Goal: Task Accomplishment & Management: Use online tool/utility

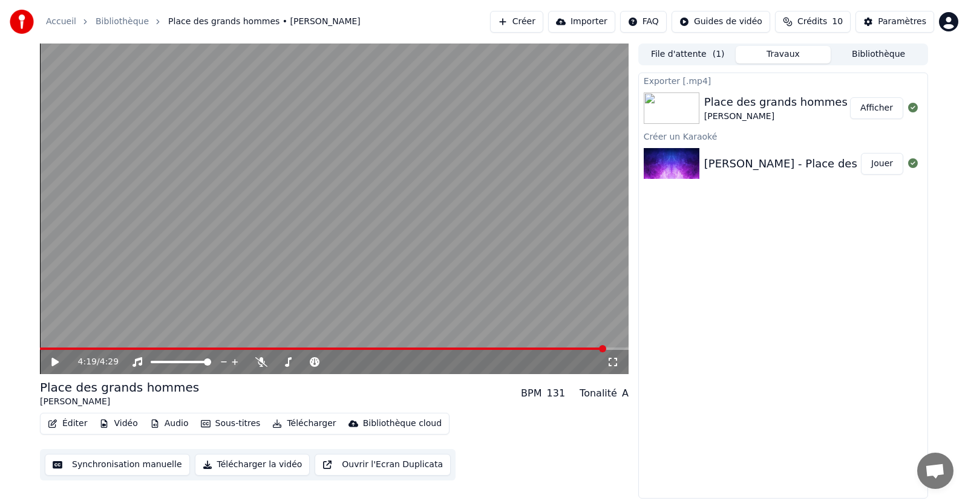
drag, startPoint x: 544, startPoint y: 21, endPoint x: 558, endPoint y: 25, distance: 14.0
click at [543, 25] on button "Créer" at bounding box center [516, 22] width 53 height 22
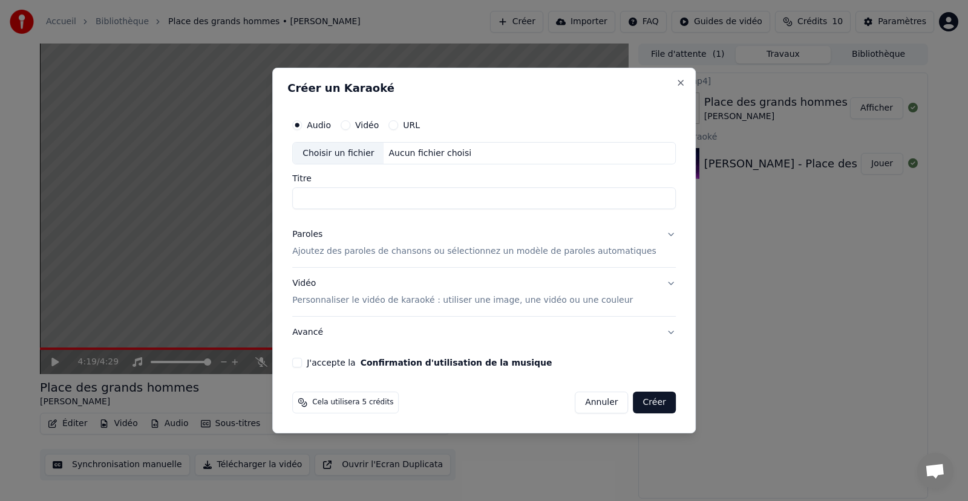
click at [376, 151] on div "Choisir un fichier" at bounding box center [338, 154] width 91 height 22
type input "**********"
click at [473, 251] on p "Ajoutez des paroles de chansons ou sélectionnez un modèle de paroles automatiqu…" at bounding box center [474, 252] width 364 height 12
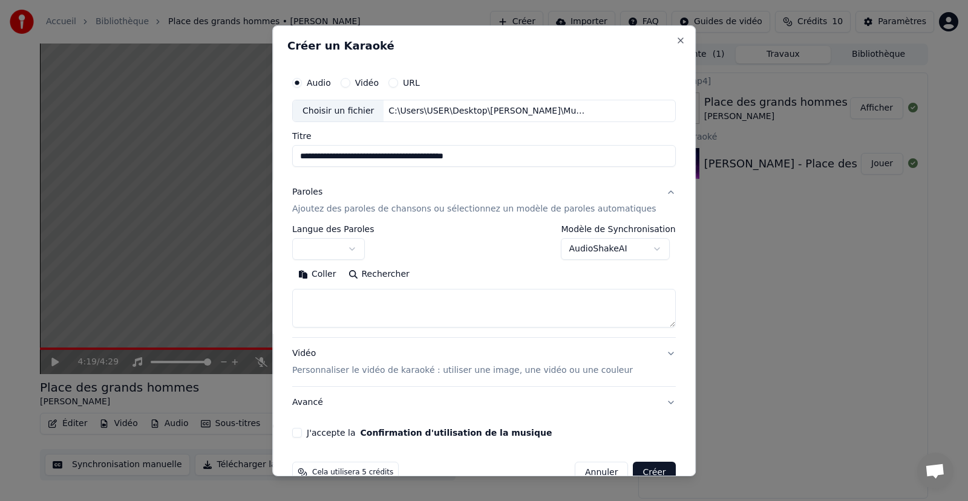
click at [350, 251] on button "button" at bounding box center [328, 249] width 73 height 22
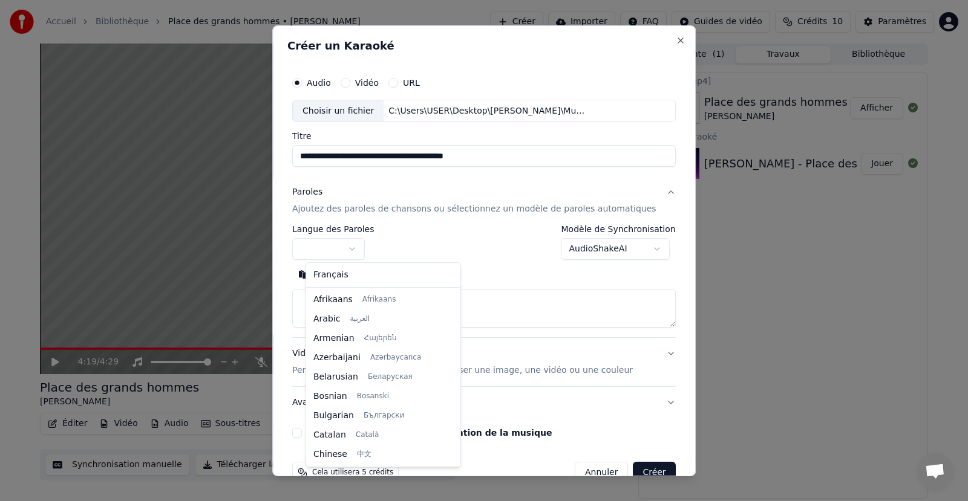
select select "**"
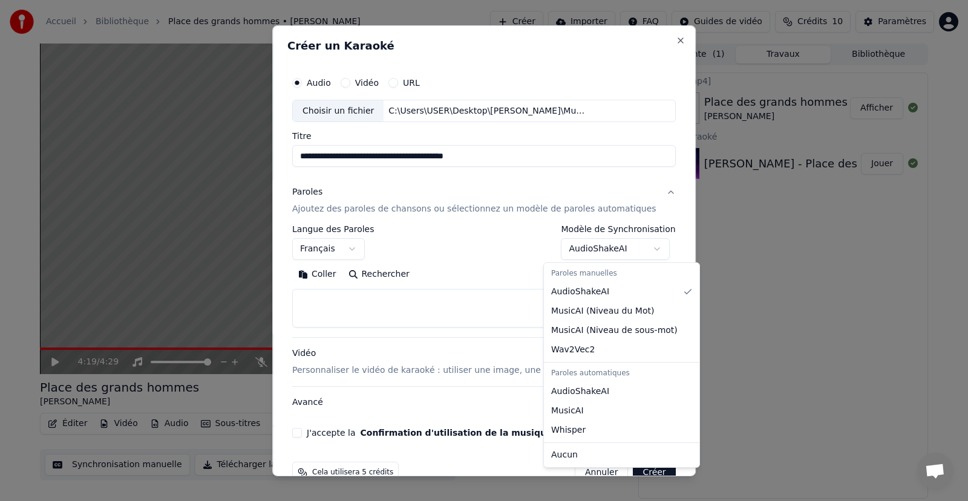
click at [618, 249] on body "**********" at bounding box center [484, 250] width 968 height 501
click at [626, 378] on div "Paroles automatiques" at bounding box center [621, 373] width 151 height 17
select select "**********"
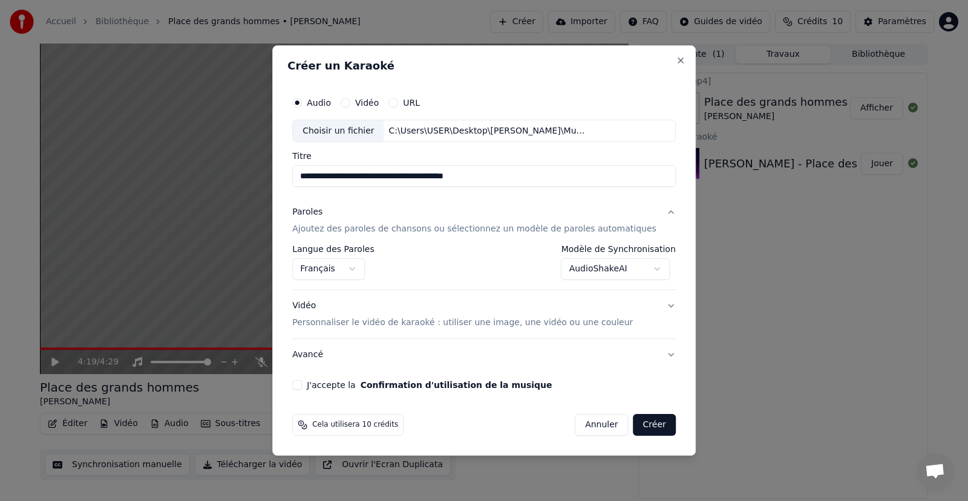
click at [390, 229] on p "Ajoutez des paroles de chansons ou sélectionnez un modèle de paroles automatiqu…" at bounding box center [474, 230] width 364 height 12
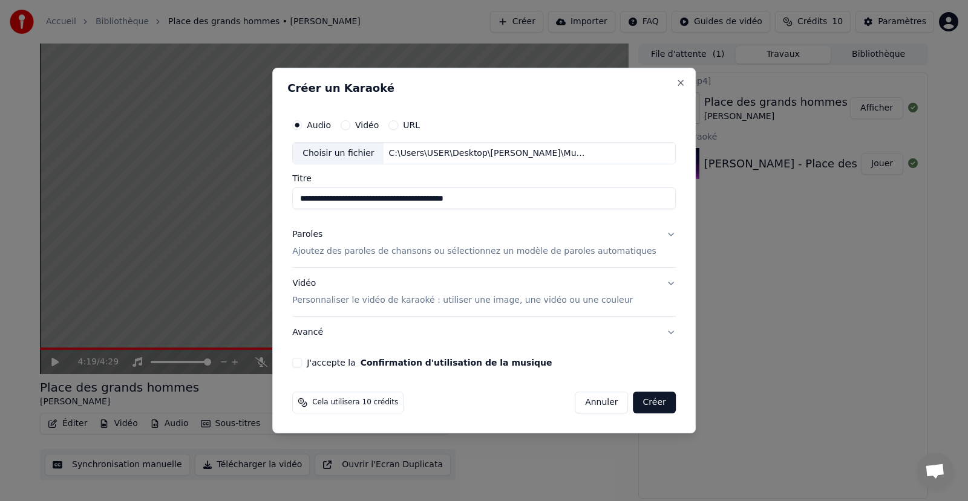
click at [656, 233] on button "Paroles Ajoutez des paroles de chansons ou sélectionnez un modèle de paroles au…" at bounding box center [483, 244] width 383 height 48
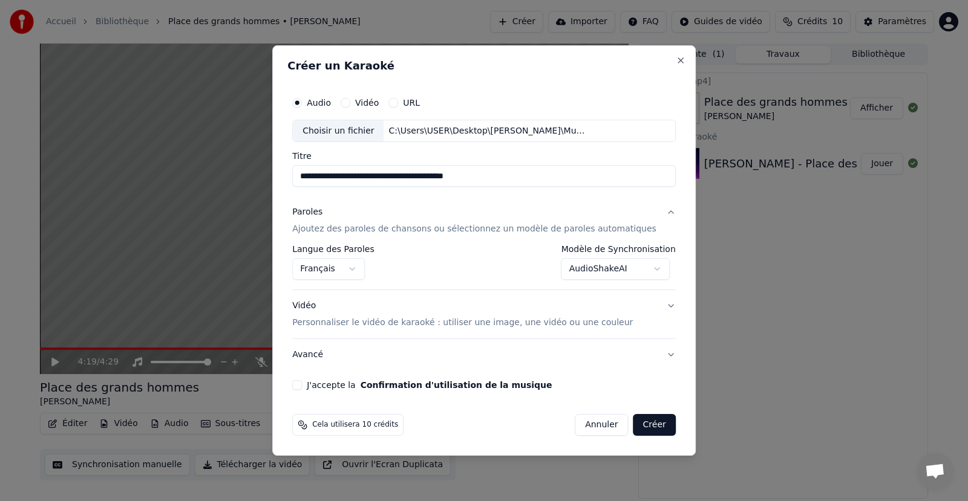
click at [581, 232] on p "Ajoutez des paroles de chansons ou sélectionnez un modèle de paroles automatiqu…" at bounding box center [474, 230] width 364 height 12
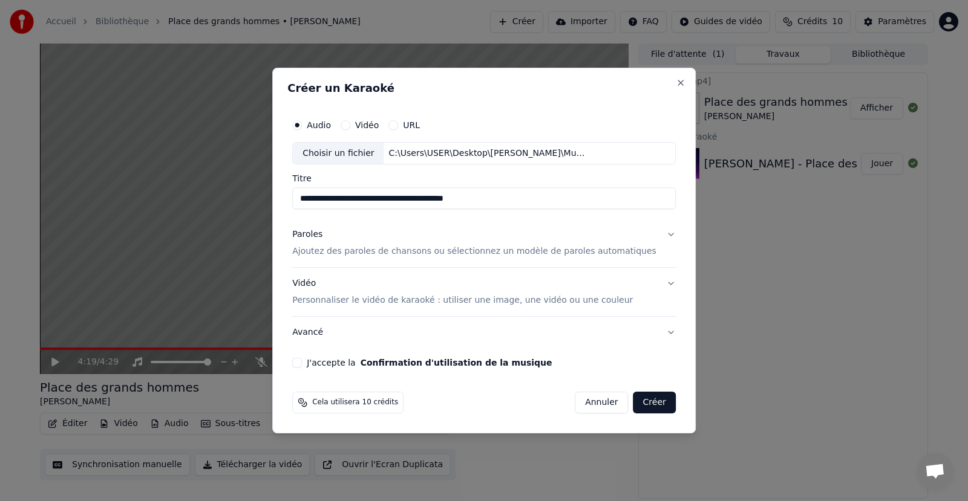
click at [582, 247] on p "Ajoutez des paroles de chansons ou sélectionnez un modèle de paroles automatiqu…" at bounding box center [474, 252] width 364 height 12
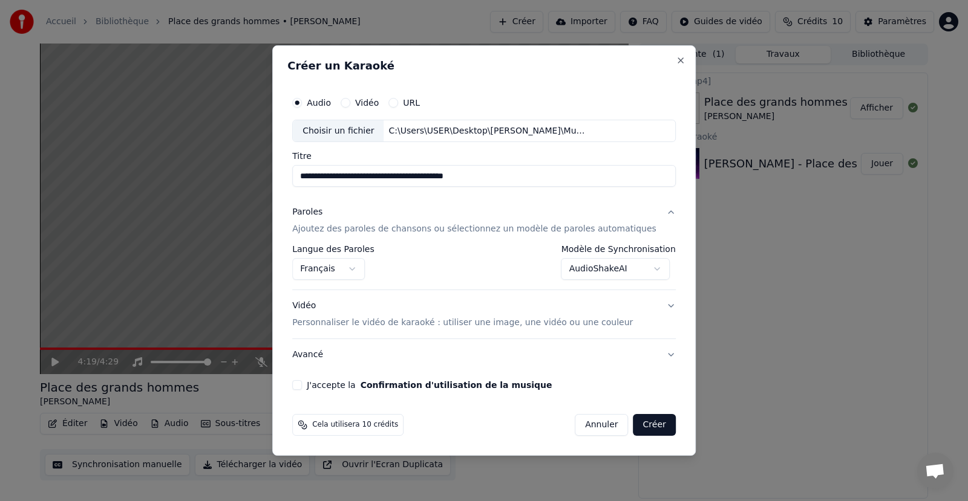
click at [577, 266] on button "AudioShakeAI" at bounding box center [615, 270] width 109 height 22
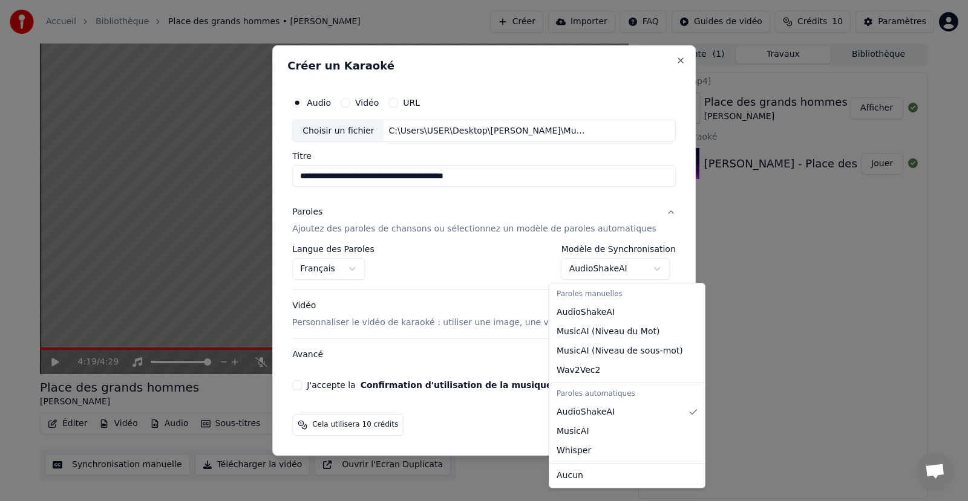
select select "**********"
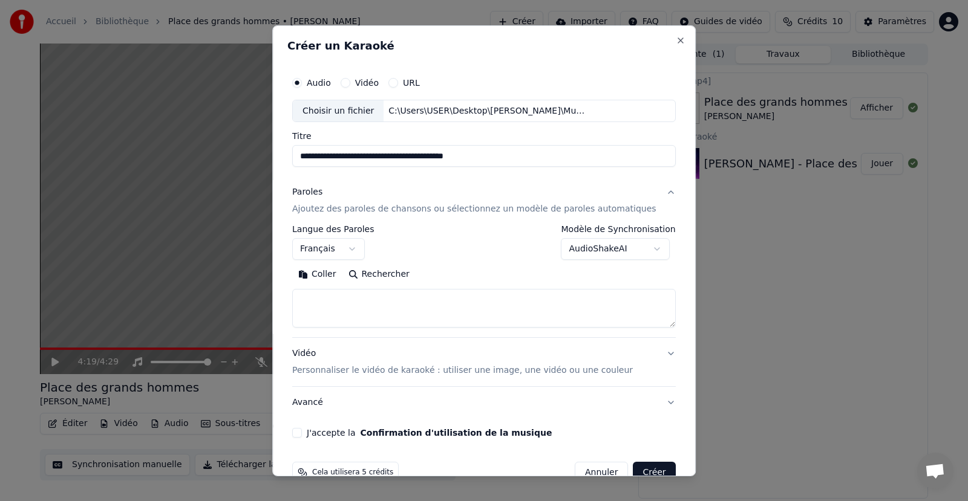
click at [327, 299] on textarea at bounding box center [483, 308] width 383 height 39
click at [342, 272] on button "Coller" at bounding box center [317, 274] width 50 height 19
click at [508, 301] on textarea at bounding box center [465, 308] width 347 height 39
click at [313, 302] on textarea at bounding box center [465, 308] width 347 height 39
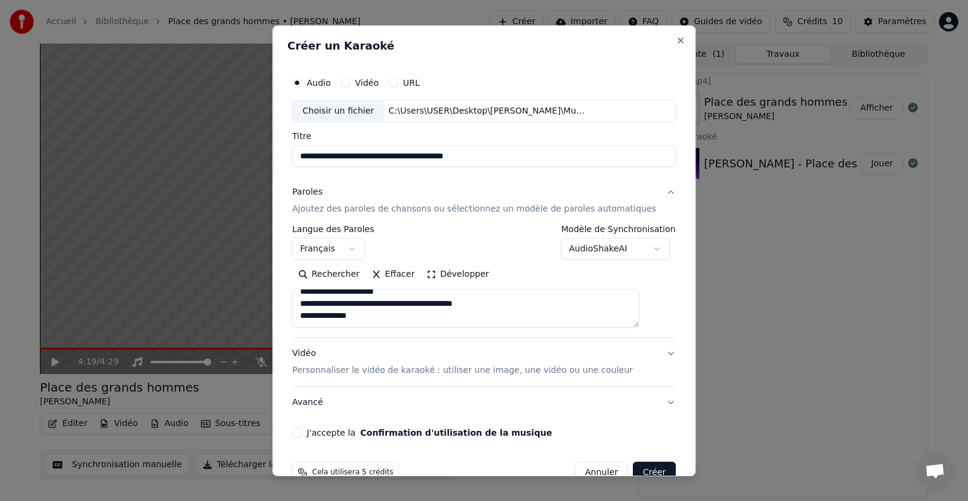
scroll to position [77, 0]
click at [375, 316] on textarea at bounding box center [465, 308] width 347 height 39
click at [307, 304] on textarea at bounding box center [465, 308] width 347 height 39
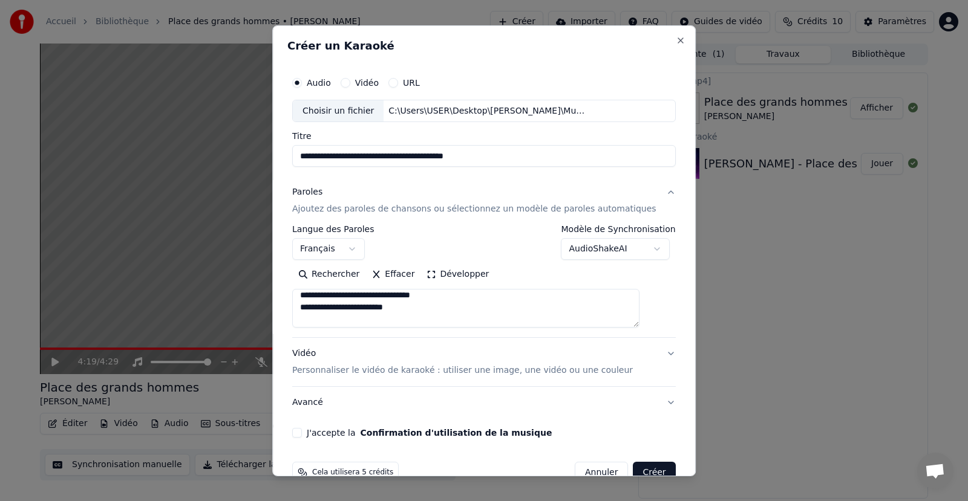
click at [313, 320] on textarea at bounding box center [465, 308] width 347 height 39
click at [311, 317] on textarea at bounding box center [465, 308] width 347 height 39
click at [313, 309] on textarea at bounding box center [465, 308] width 347 height 39
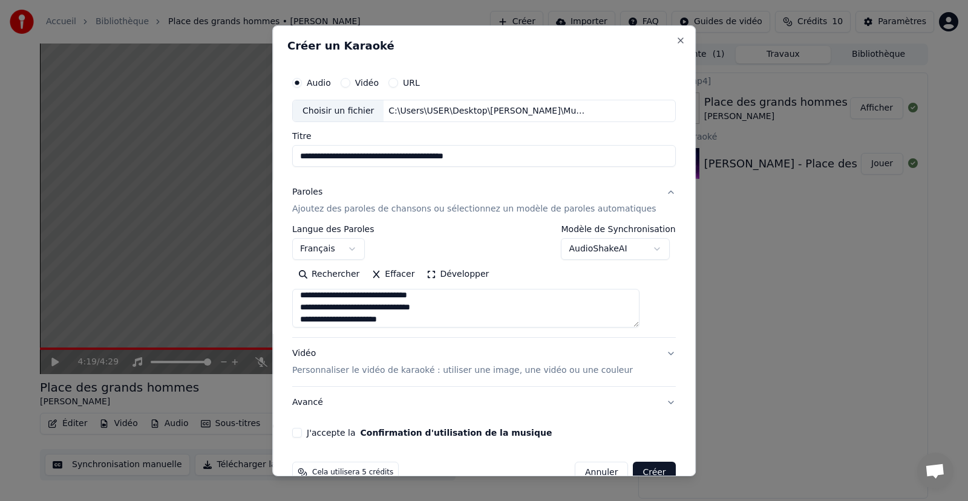
scroll to position [356, 0]
click at [312, 294] on textarea at bounding box center [465, 308] width 347 height 39
drag, startPoint x: 310, startPoint y: 310, endPoint x: 400, endPoint y: 283, distance: 93.4
click at [313, 309] on textarea at bounding box center [465, 308] width 347 height 39
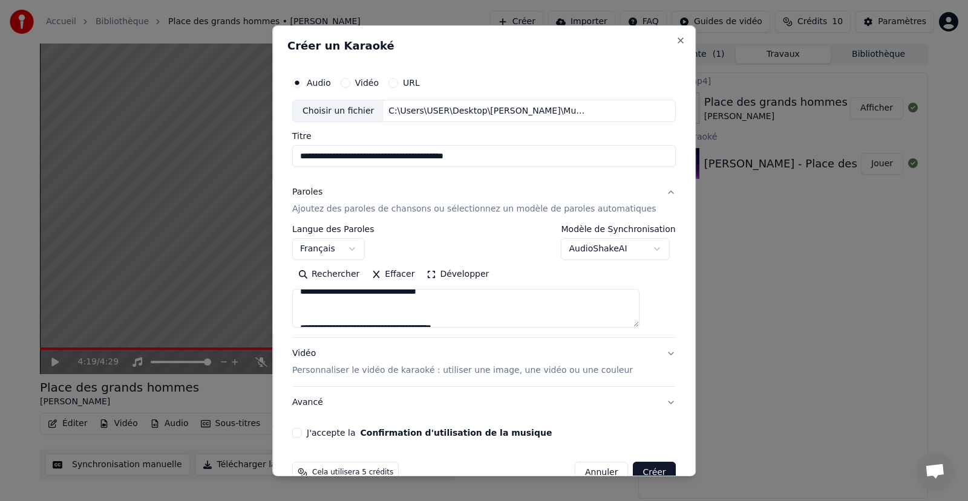
scroll to position [452, 0]
click at [315, 307] on textarea at bounding box center [465, 308] width 347 height 39
drag, startPoint x: 393, startPoint y: 308, endPoint x: 402, endPoint y: 306, distance: 10.0
click at [402, 306] on textarea at bounding box center [465, 308] width 347 height 39
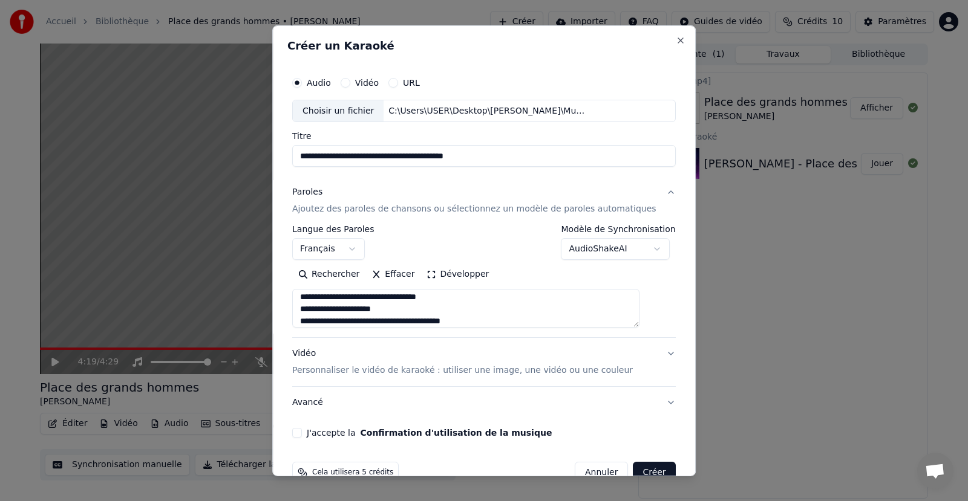
drag, startPoint x: 404, startPoint y: 307, endPoint x: 390, endPoint y: 305, distance: 14.6
click at [390, 305] on textarea at bounding box center [465, 308] width 347 height 39
click at [311, 321] on textarea at bounding box center [465, 308] width 347 height 39
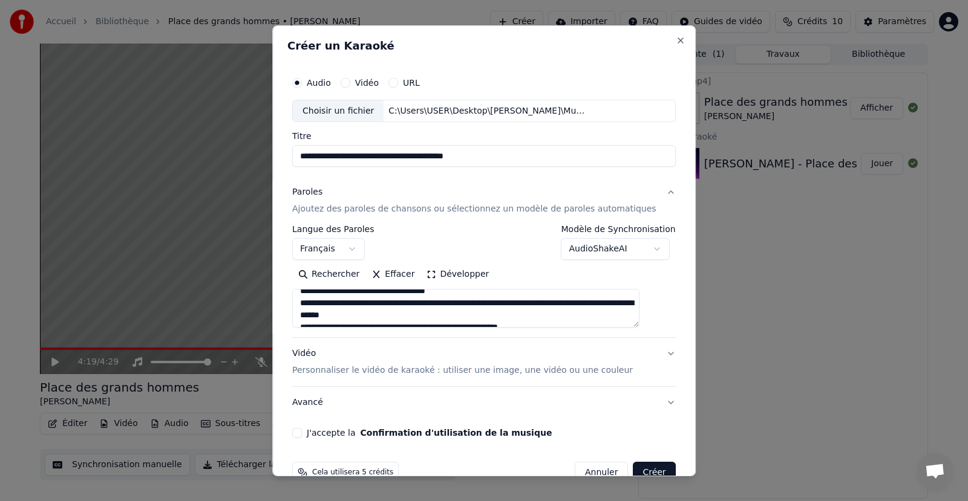
drag, startPoint x: 388, startPoint y: 315, endPoint x: 443, endPoint y: 323, distance: 55.6
click at [443, 323] on textarea at bounding box center [465, 308] width 347 height 39
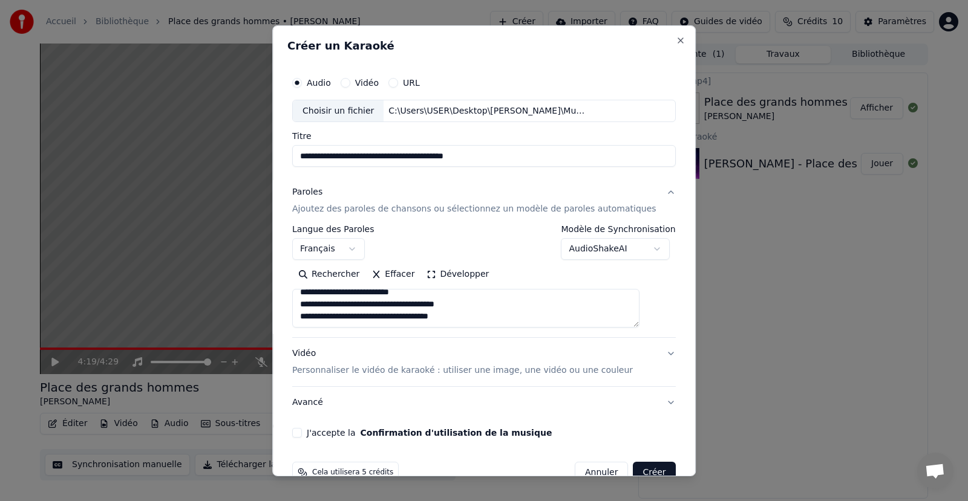
scroll to position [613, 0]
click at [407, 324] on textarea at bounding box center [465, 308] width 347 height 39
drag, startPoint x: 444, startPoint y: 316, endPoint x: 457, endPoint y: 315, distance: 13.4
click at [445, 316] on textarea at bounding box center [465, 308] width 347 height 39
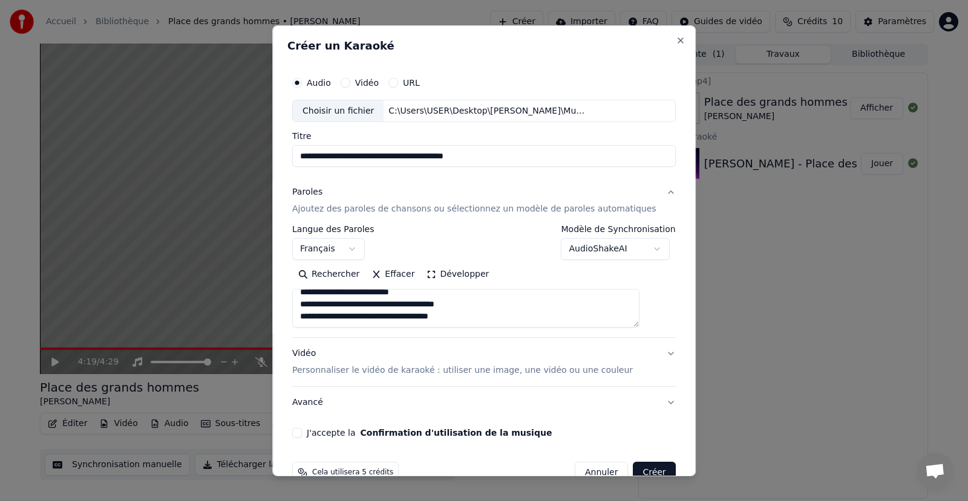
click at [388, 309] on textarea at bounding box center [465, 308] width 347 height 39
click at [451, 305] on textarea at bounding box center [465, 308] width 347 height 39
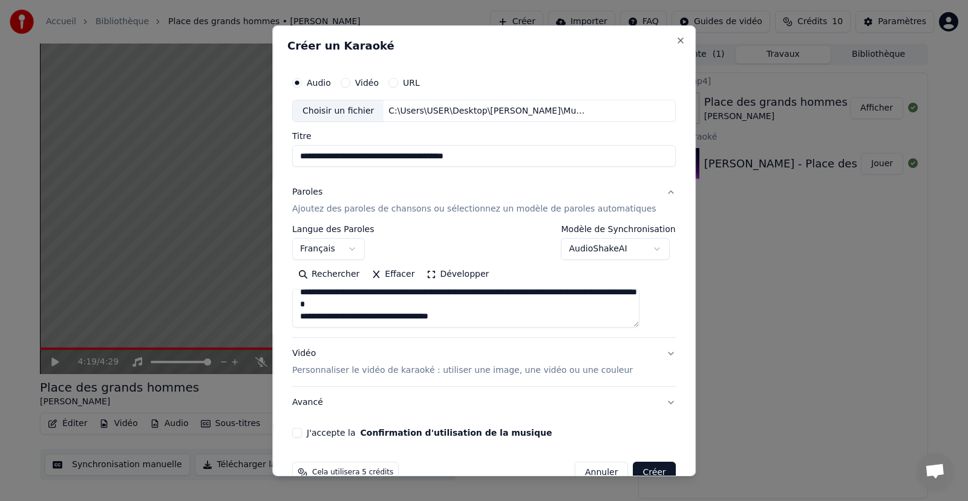
scroll to position [27, 0]
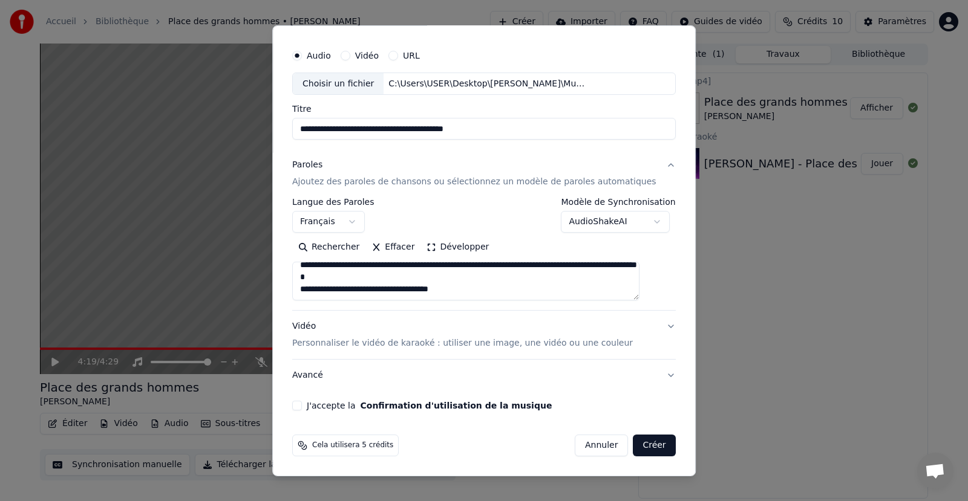
type textarea "**********"
click at [492, 344] on p "Personnaliser le vidéo de karaoké : utiliser une image, une vidéo ou une couleur" at bounding box center [462, 343] width 341 height 12
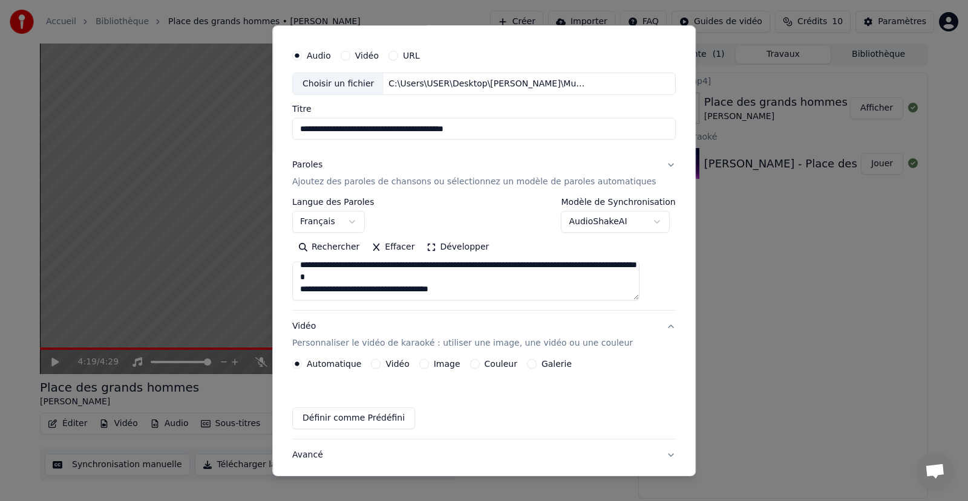
scroll to position [0, 0]
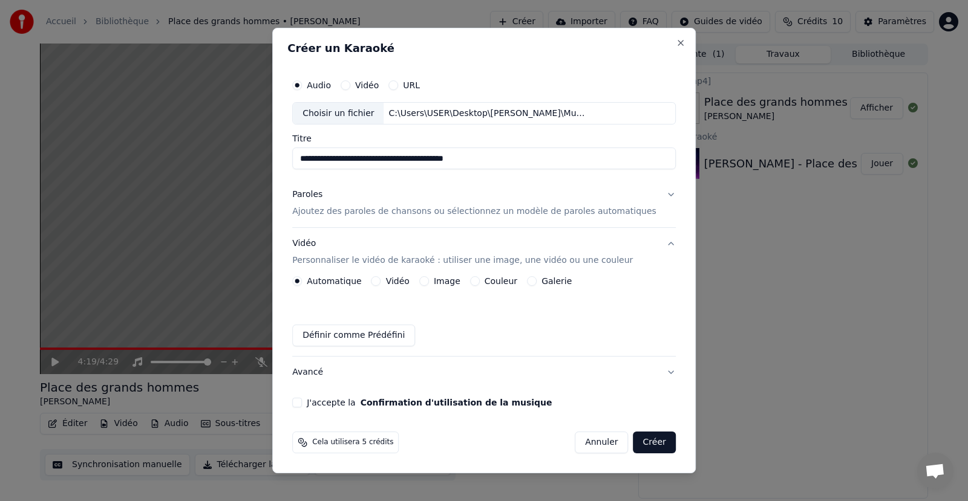
click at [395, 284] on div "Vidéo" at bounding box center [390, 281] width 38 height 10
click at [381, 281] on button "Vidéo" at bounding box center [376, 281] width 10 height 10
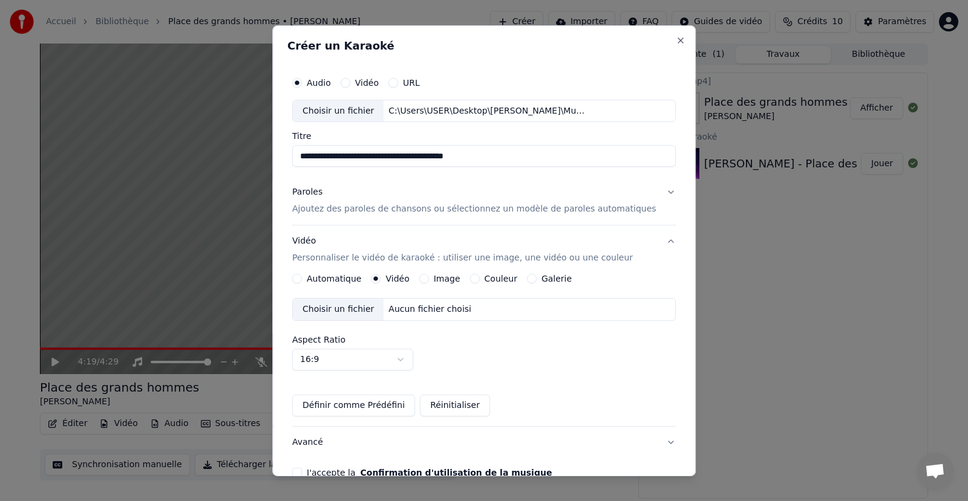
click at [536, 277] on button "Galerie" at bounding box center [532, 279] width 10 height 10
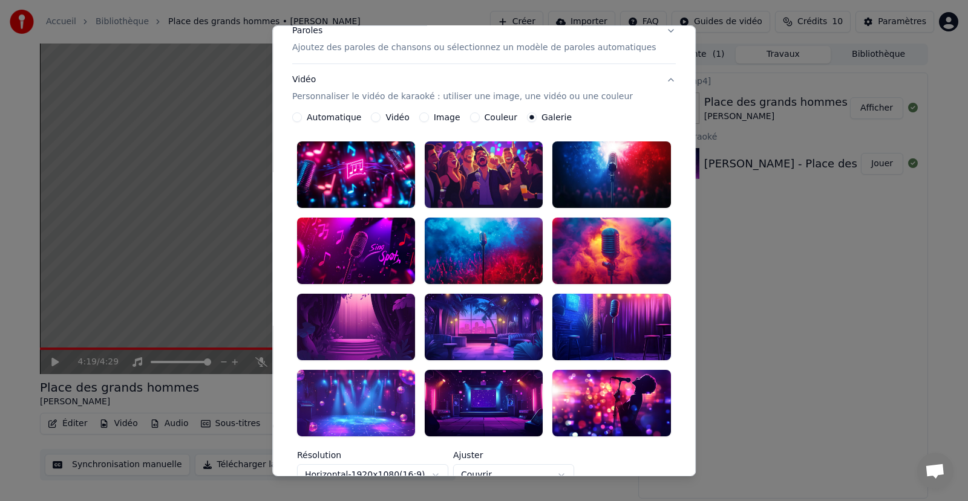
scroll to position [181, 0]
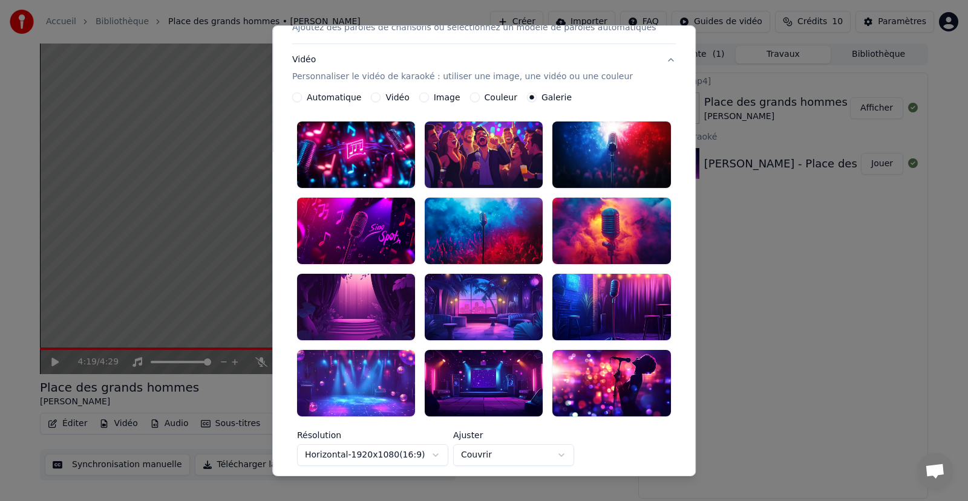
click at [445, 353] on div at bounding box center [484, 383] width 118 height 67
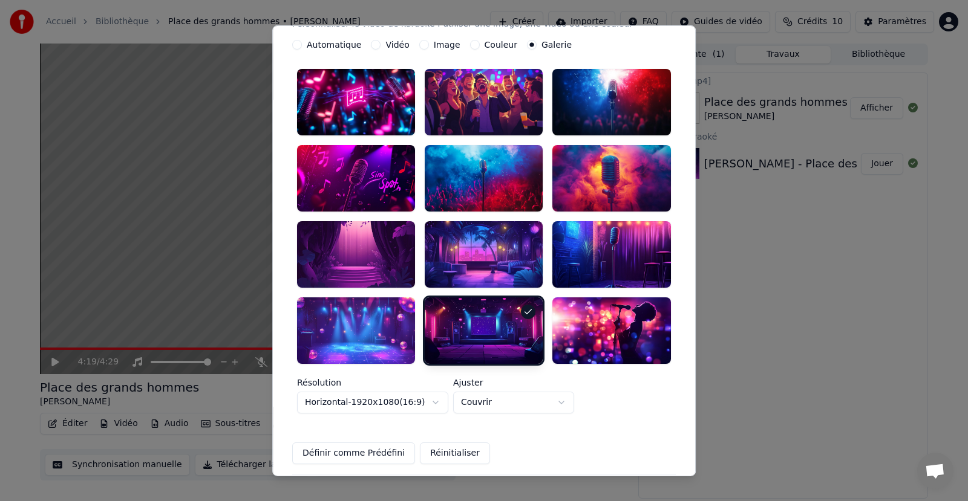
scroll to position [322, 0]
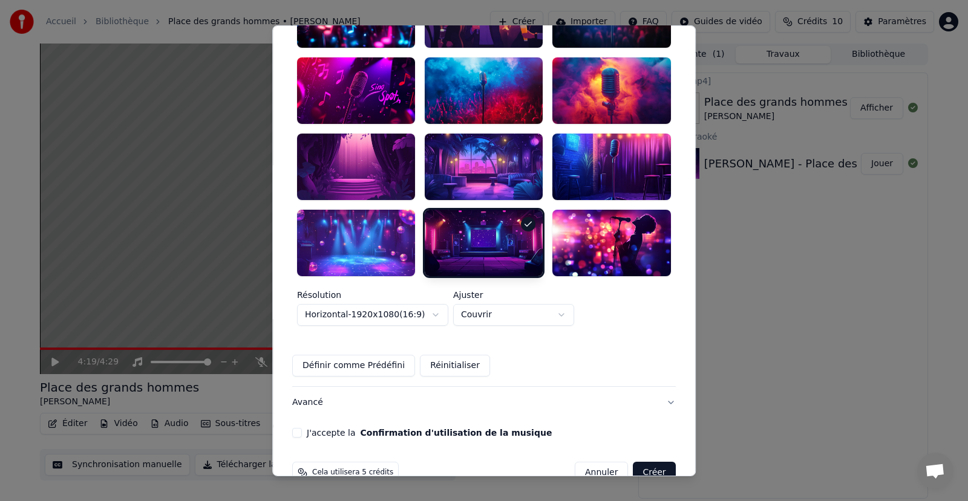
click at [302, 428] on button "J'accepte la Confirmation d'utilisation de la musique" at bounding box center [297, 433] width 10 height 10
click at [633, 462] on button "Créer" at bounding box center [654, 473] width 42 height 22
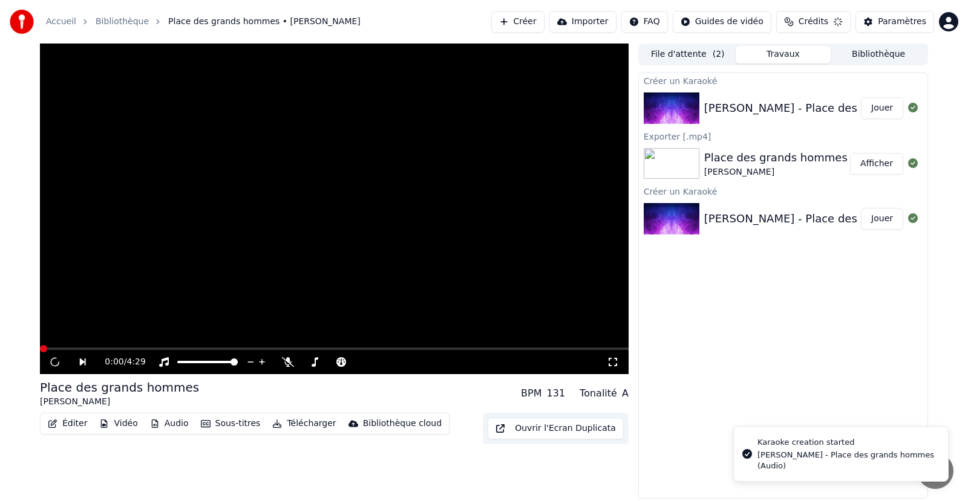
scroll to position [0, 0]
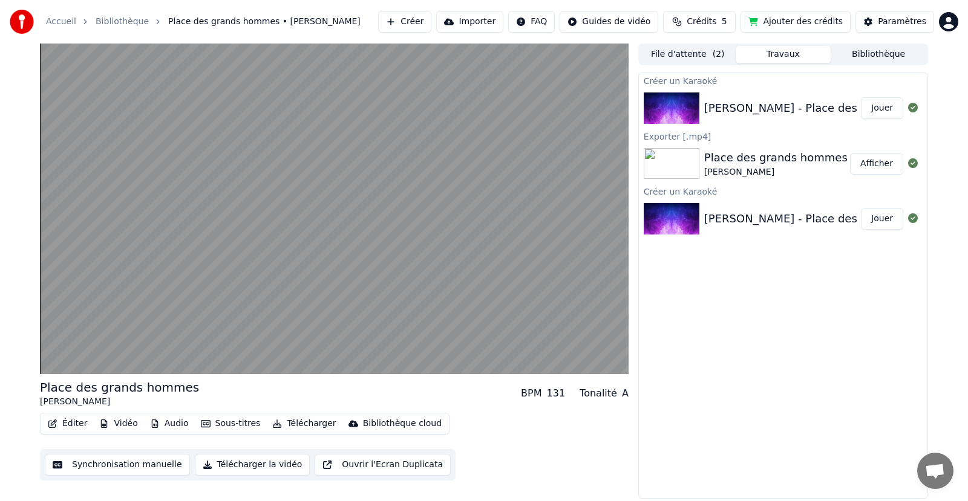
click at [707, 100] on div "[PERSON_NAME] - Place des grands hommes (Audio)" at bounding box center [847, 108] width 287 height 17
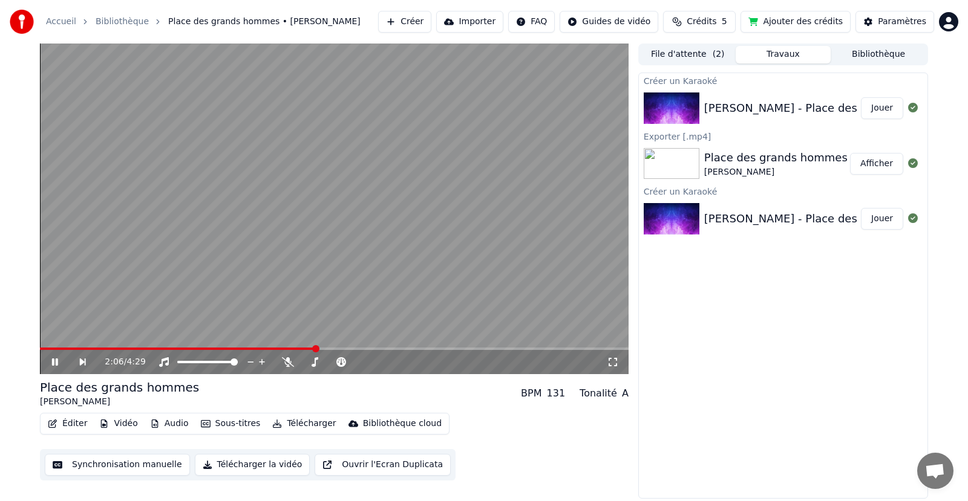
click at [431, 19] on button "Créer" at bounding box center [404, 22] width 53 height 22
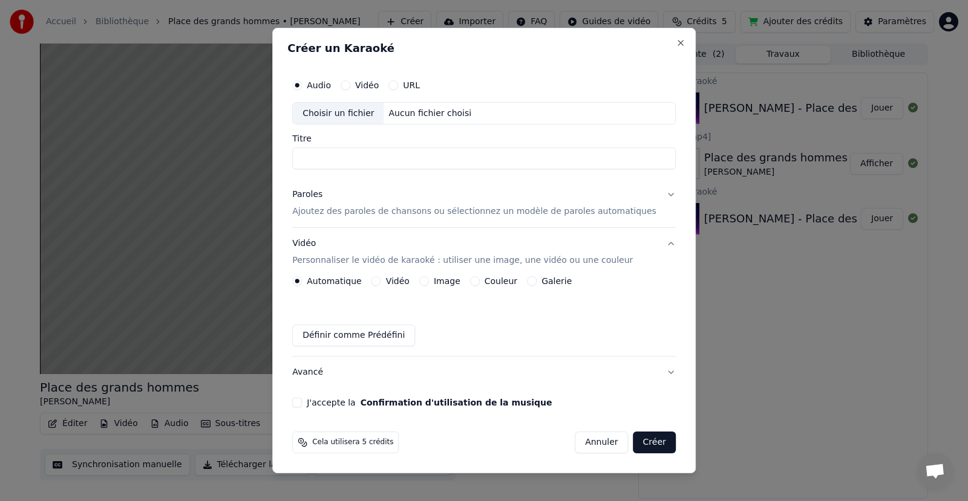
click at [536, 279] on button "Galerie" at bounding box center [532, 281] width 10 height 10
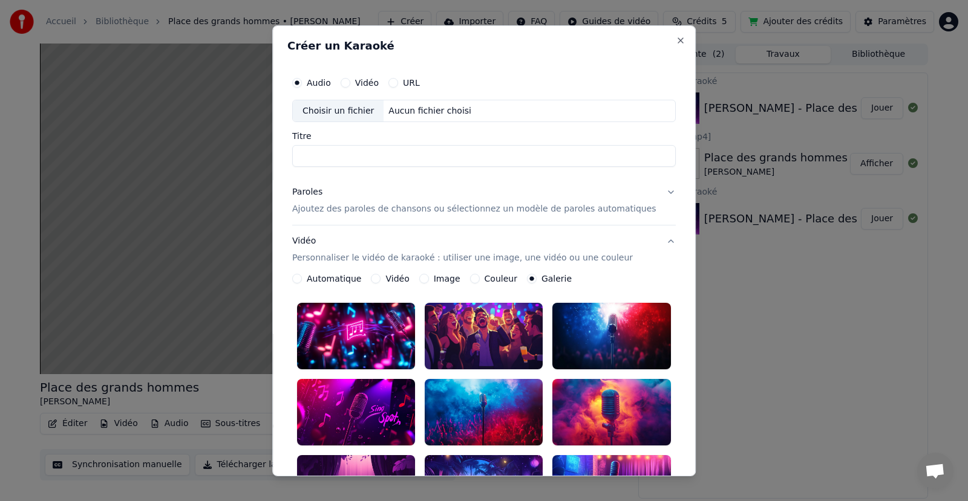
scroll to position [302, 0]
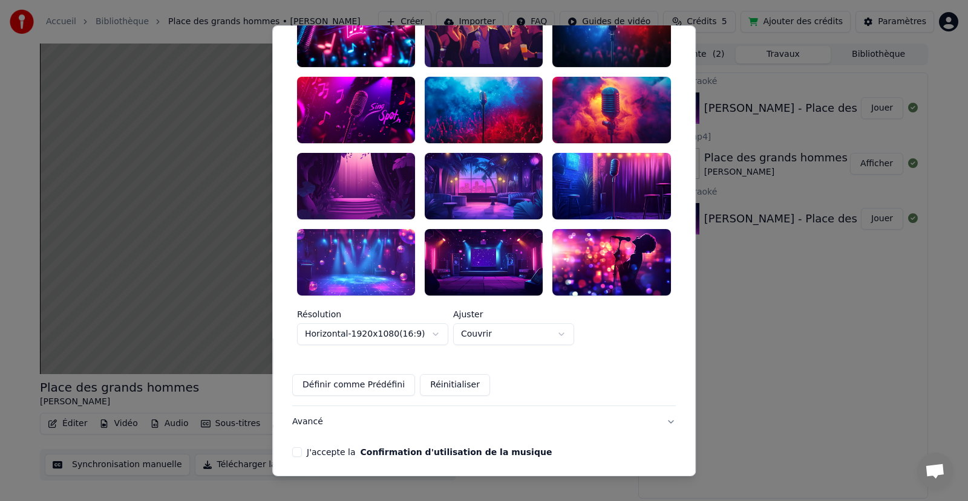
click at [497, 235] on div at bounding box center [484, 262] width 118 height 67
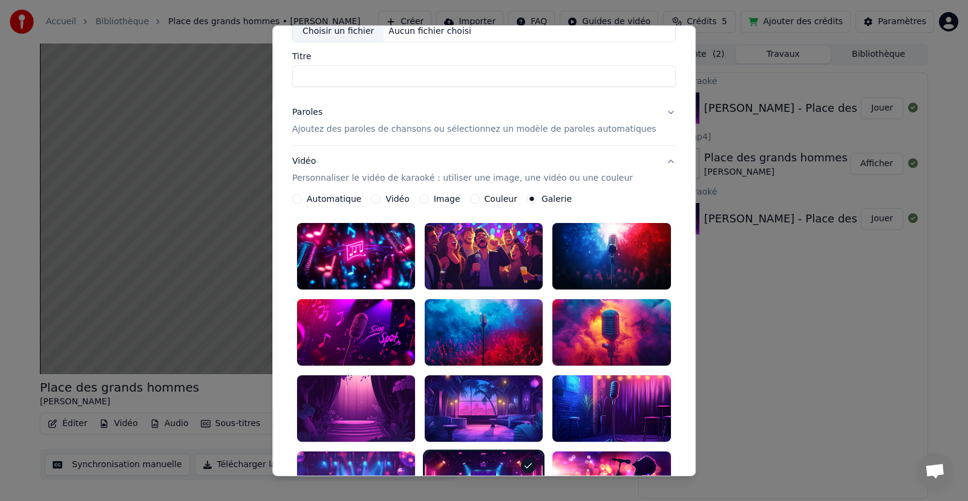
scroll to position [0, 0]
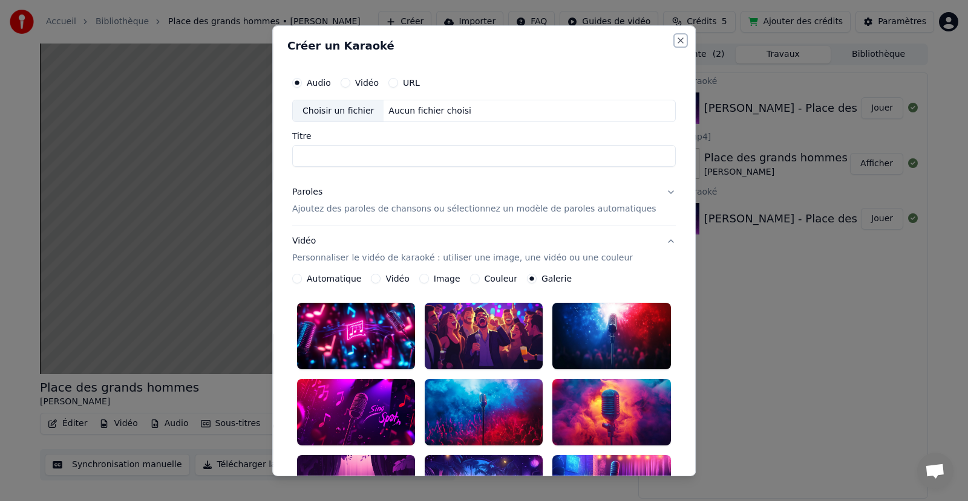
click at [676, 38] on button "Close" at bounding box center [681, 40] width 10 height 10
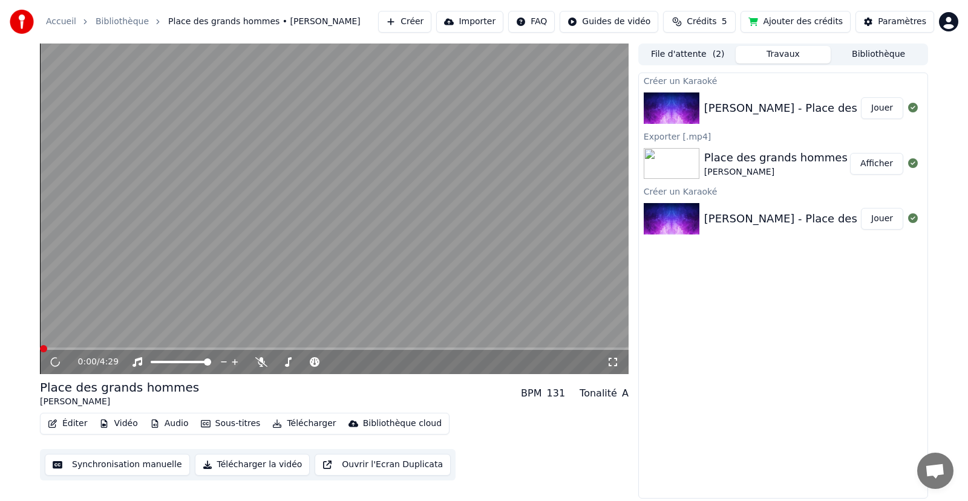
click at [305, 426] on button "Télécharger" at bounding box center [303, 424] width 73 height 17
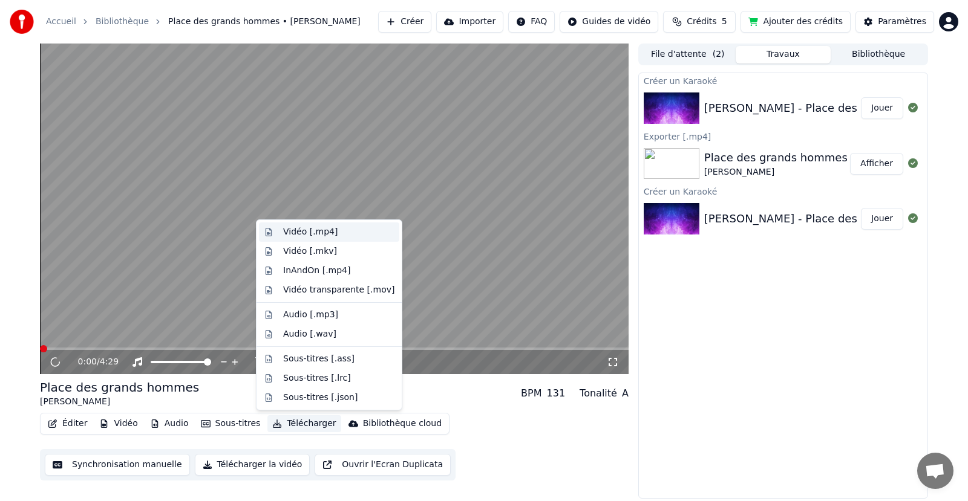
click at [345, 228] on div "Vidéo [.mp4]" at bounding box center [338, 232] width 111 height 12
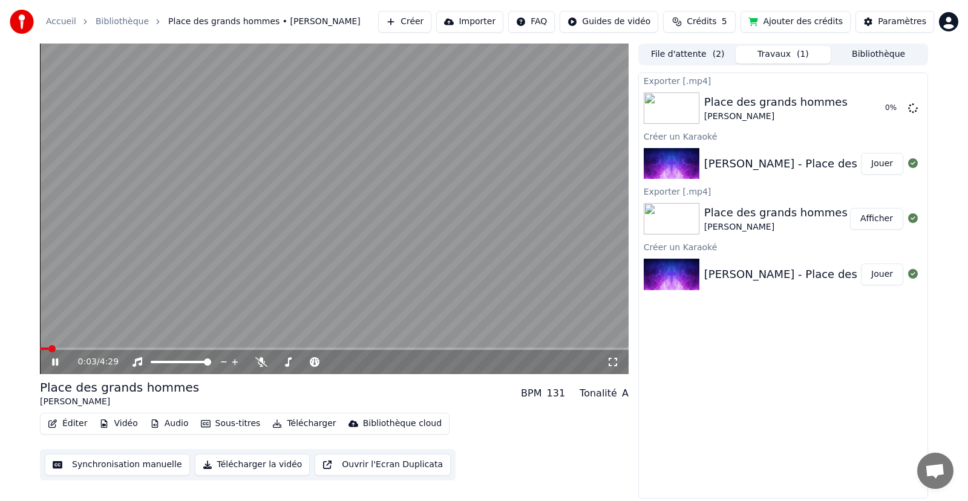
click at [57, 362] on icon at bounding box center [55, 362] width 6 height 7
click at [503, 25] on button "Importer" at bounding box center [469, 22] width 67 height 22
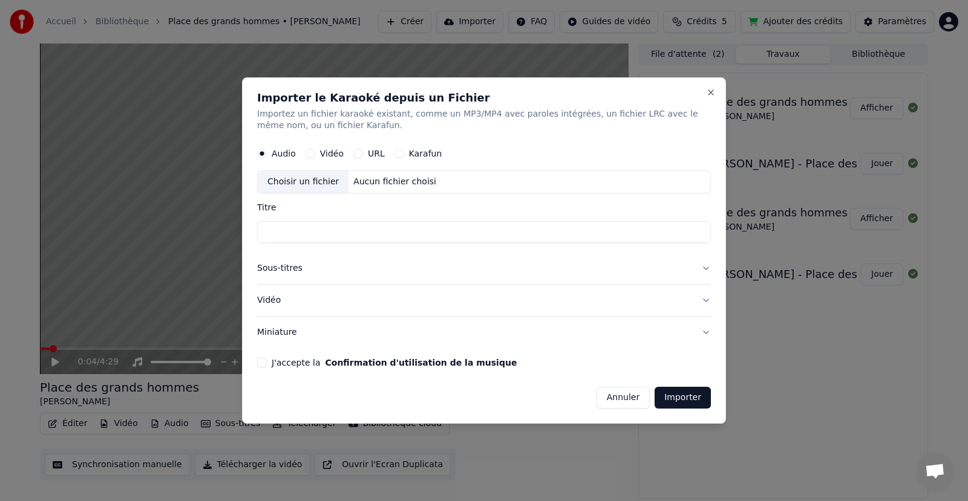
click at [704, 98] on h2 "Importer le Karaoké depuis un Fichier" at bounding box center [484, 98] width 454 height 11
click at [629, 399] on button "Annuler" at bounding box center [622, 398] width 53 height 22
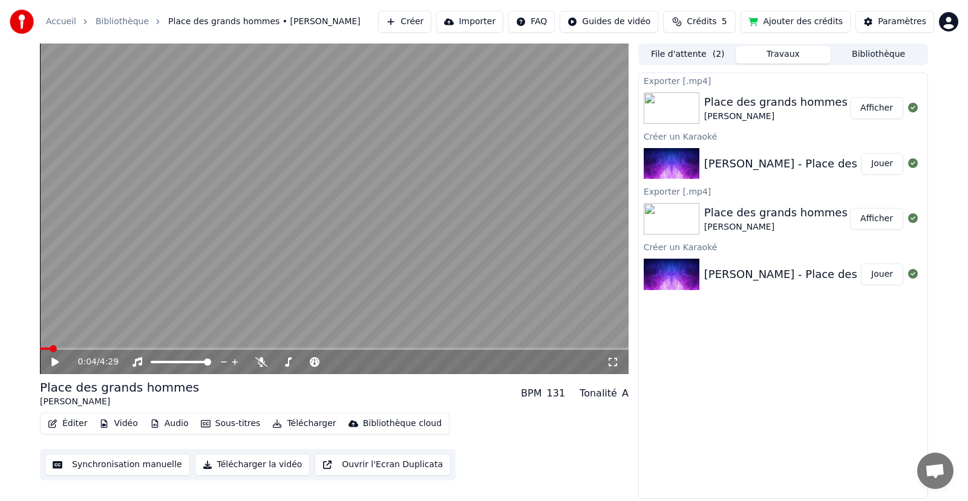
click at [860, 220] on button "Afficher" at bounding box center [876, 219] width 53 height 22
click at [864, 108] on button "Afficher" at bounding box center [876, 108] width 53 height 22
